Goal: Information Seeking & Learning: Learn about a topic

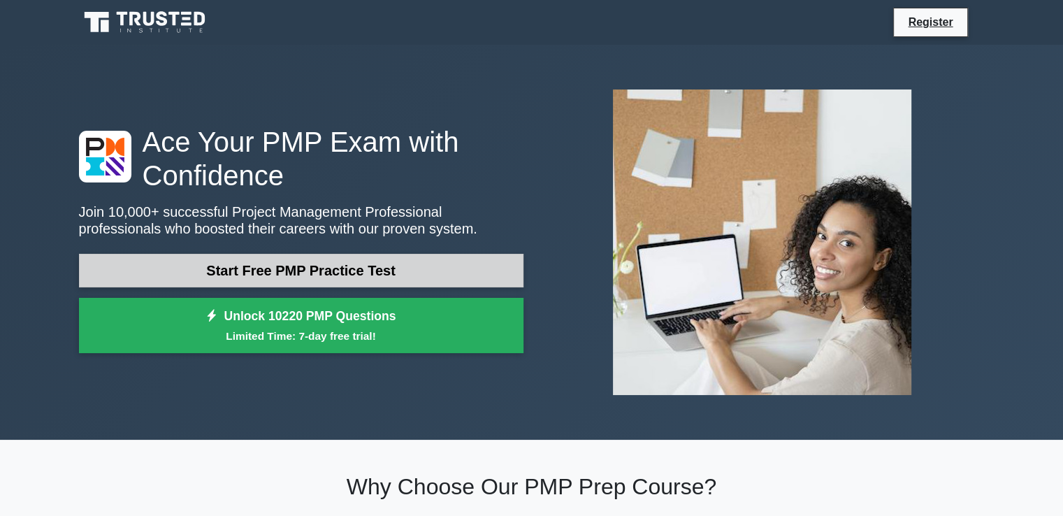
click at [280, 274] on link "Start Free PMP Practice Test" at bounding box center [301, 271] width 444 height 34
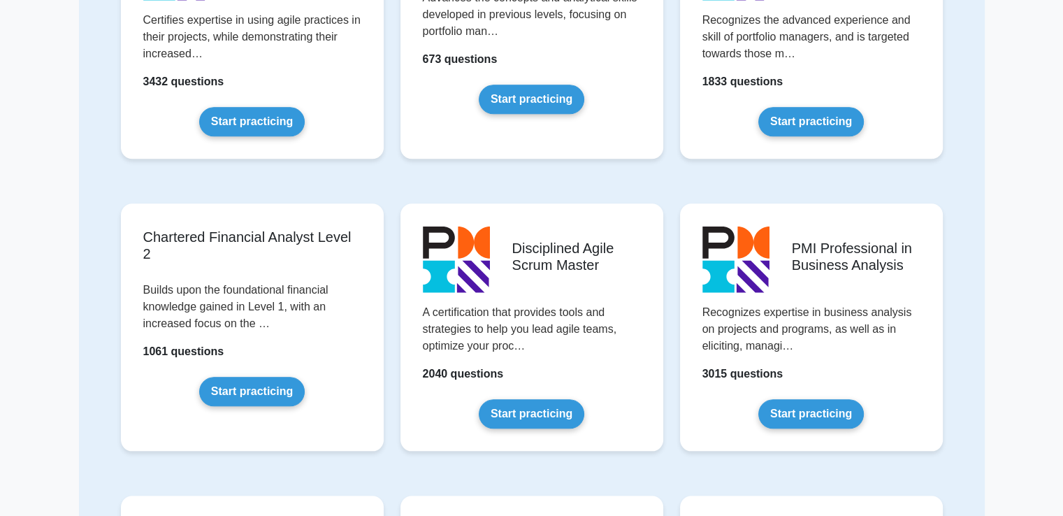
scroll to position [1434, 0]
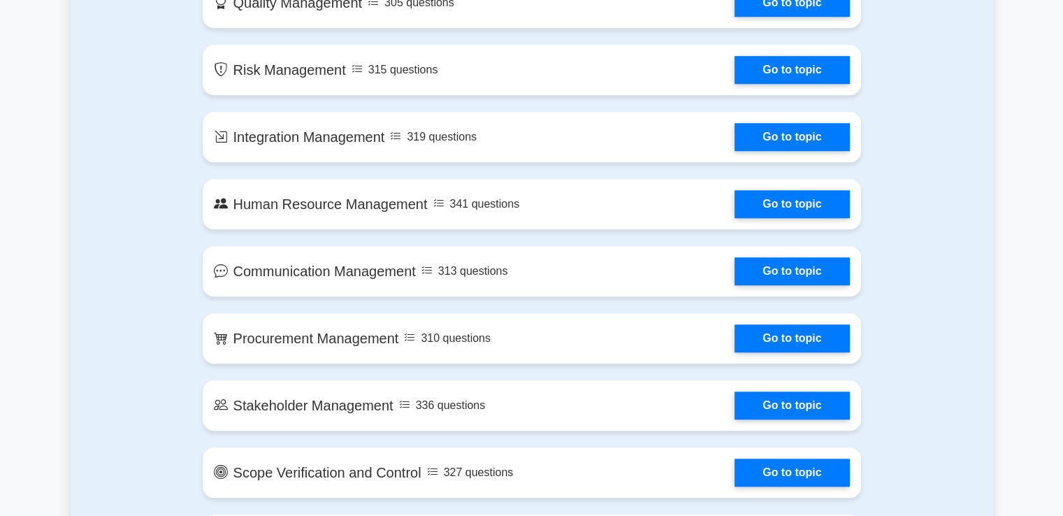
scroll to position [1079, 0]
